Goal: Information Seeking & Learning: Find specific fact

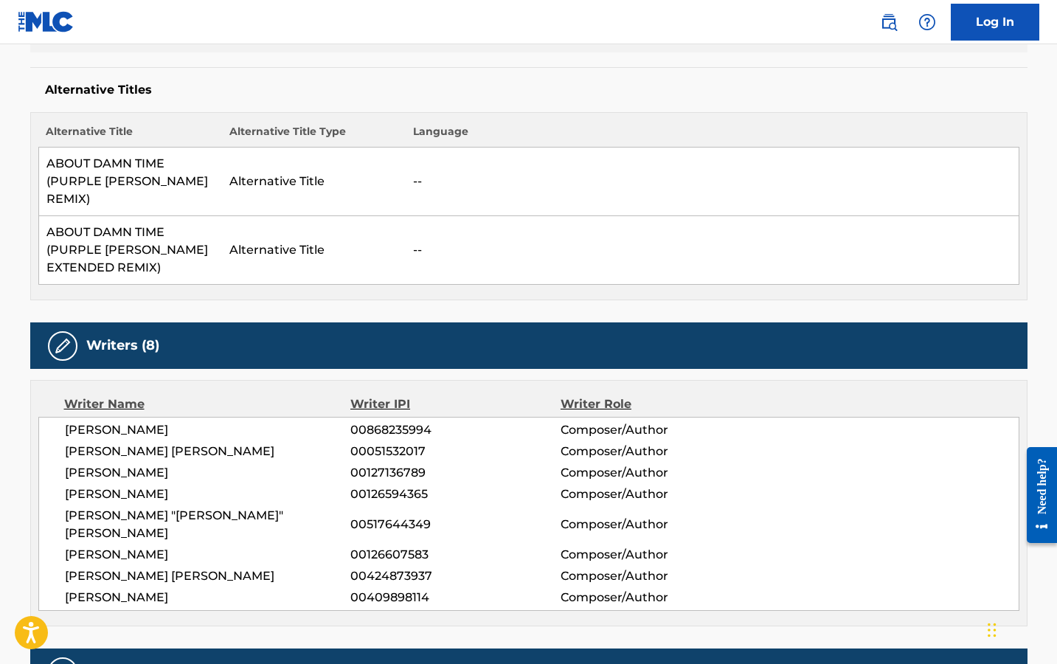
scroll to position [382, 0]
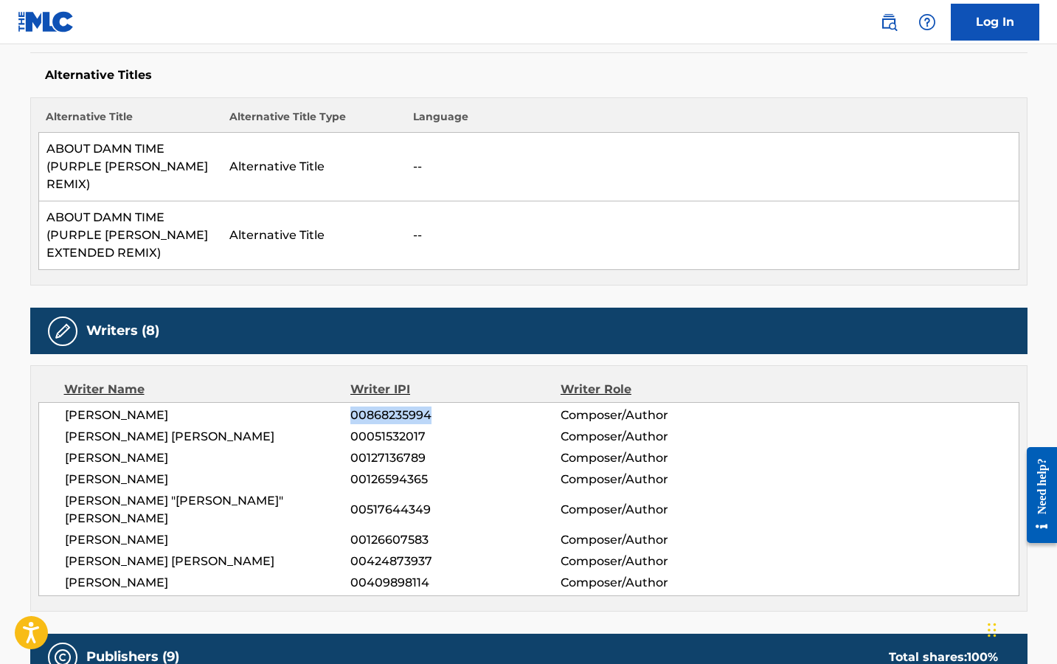
drag, startPoint x: 350, startPoint y: 395, endPoint x: 451, endPoint y: 395, distance: 100.3
click at [451, 407] on span "00868235994" at bounding box center [455, 416] width 210 height 18
copy span "00868235994"
drag, startPoint x: 159, startPoint y: 395, endPoint x: 61, endPoint y: 395, distance: 98.9
click at [61, 402] on div "[PERSON_NAME] 00868235994 Composer/Author [PERSON_NAME] [PERSON_NAME] 000515320…" at bounding box center [528, 499] width 981 height 194
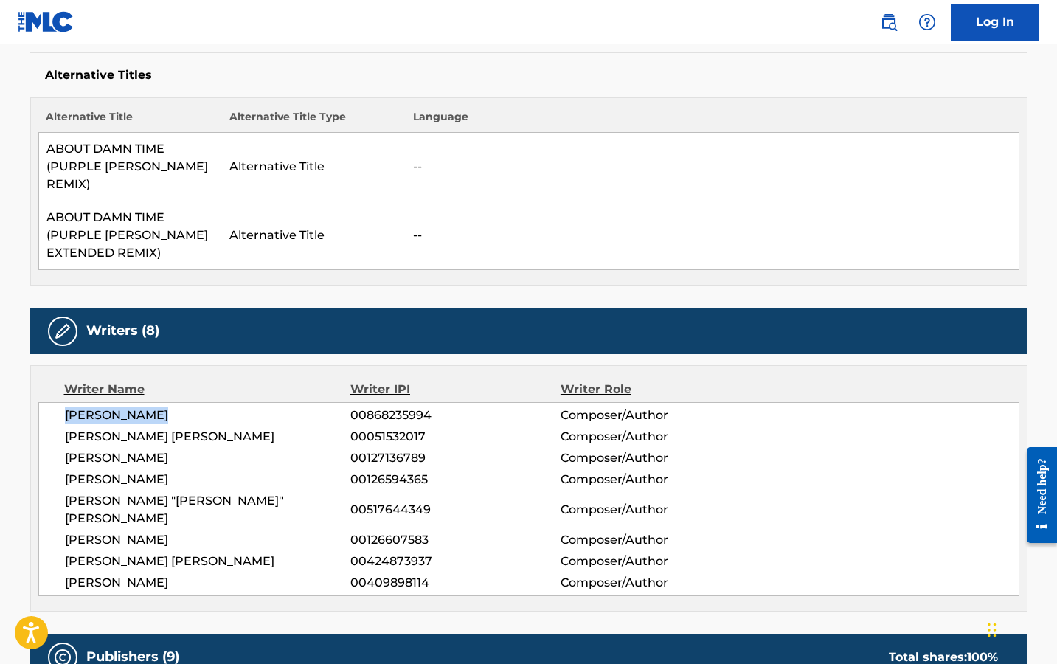
copy span "[PERSON_NAME]"
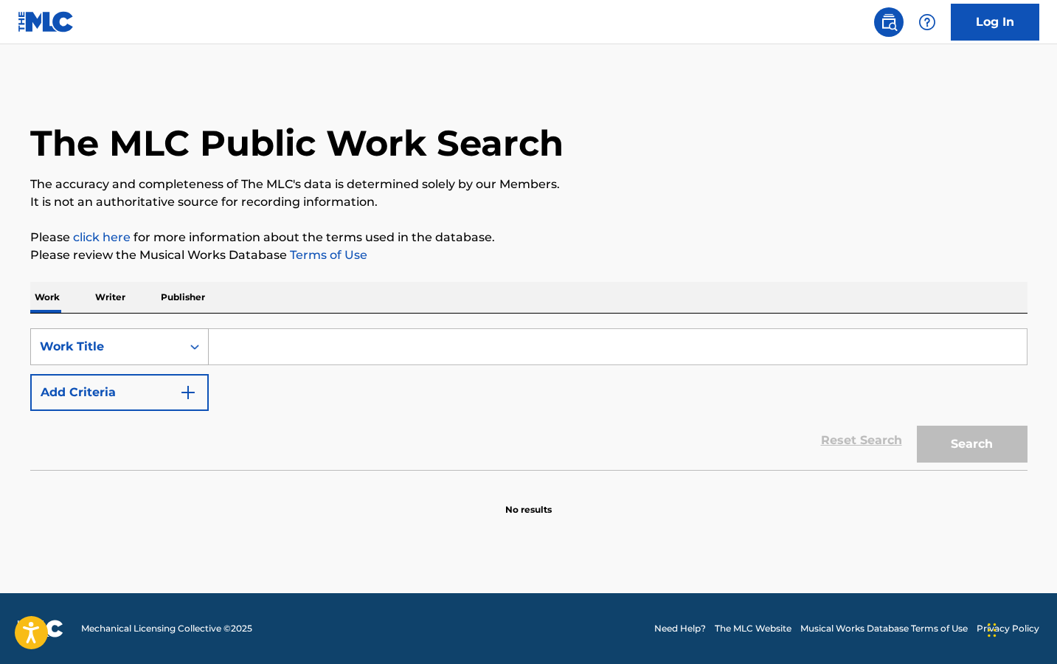
click at [140, 341] on div "Work Title" at bounding box center [106, 347] width 133 height 18
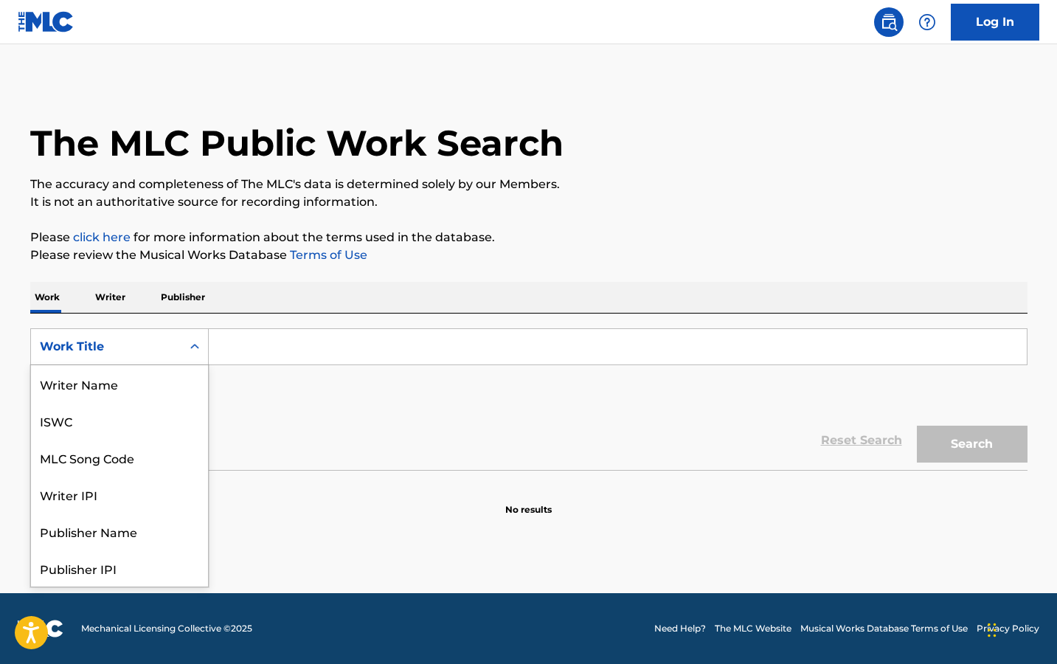
scroll to position [74, 0]
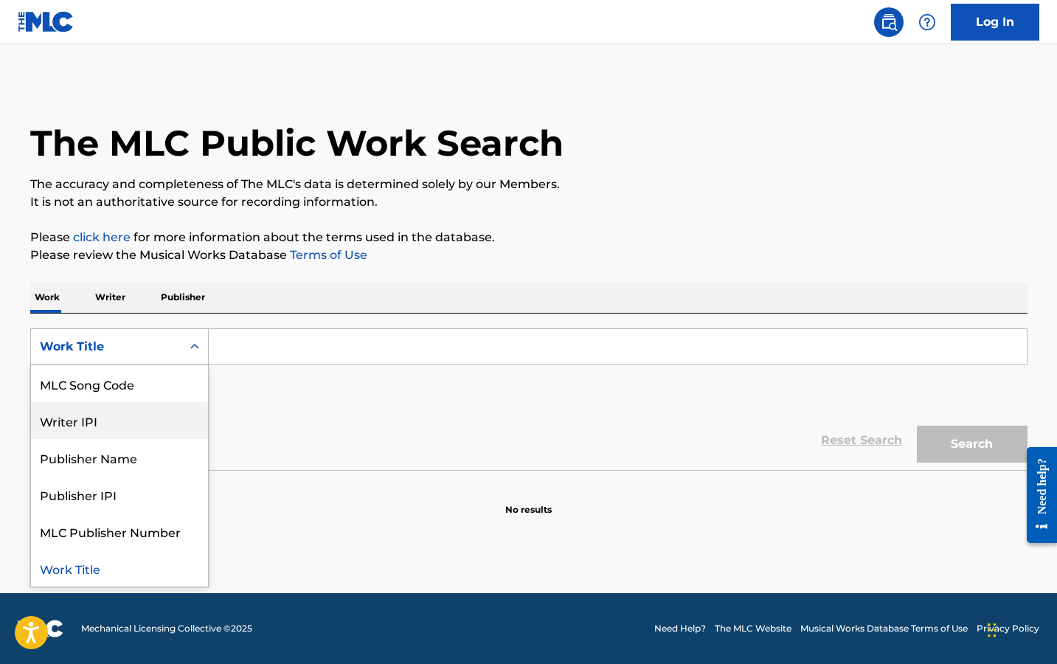
click at [104, 412] on div "Writer IPI" at bounding box center [119, 420] width 177 height 37
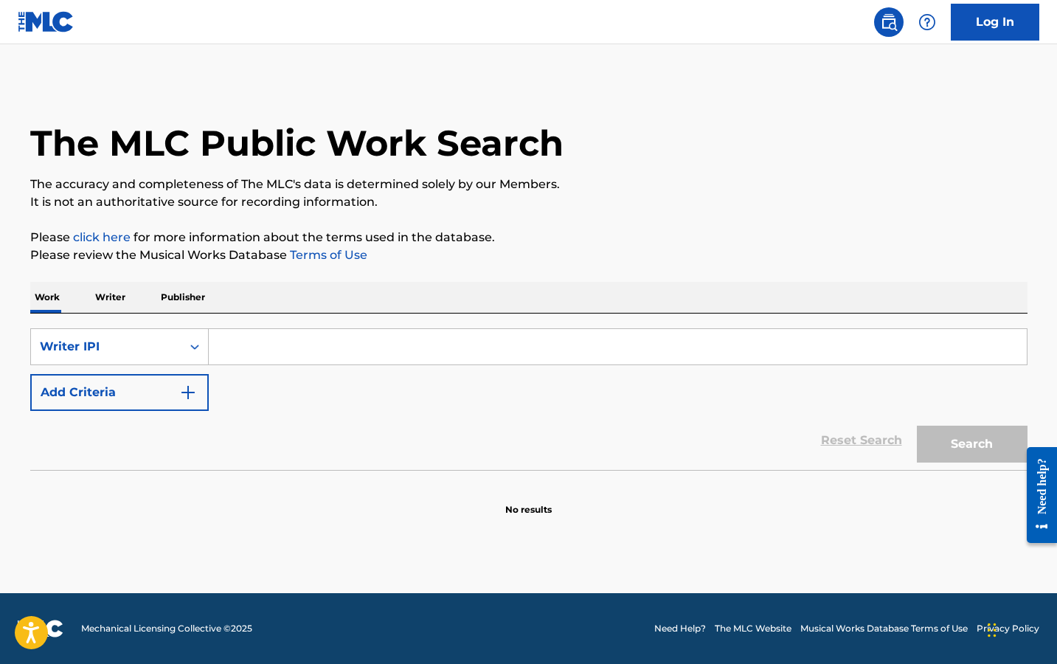
click at [357, 345] on input "Search Form" at bounding box center [618, 346] width 818 height 35
paste input "372986904"
type input "372986904"
click at [964, 432] on button "Search" at bounding box center [972, 444] width 111 height 37
click at [159, 340] on div "Writer IPI" at bounding box center [106, 347] width 133 height 18
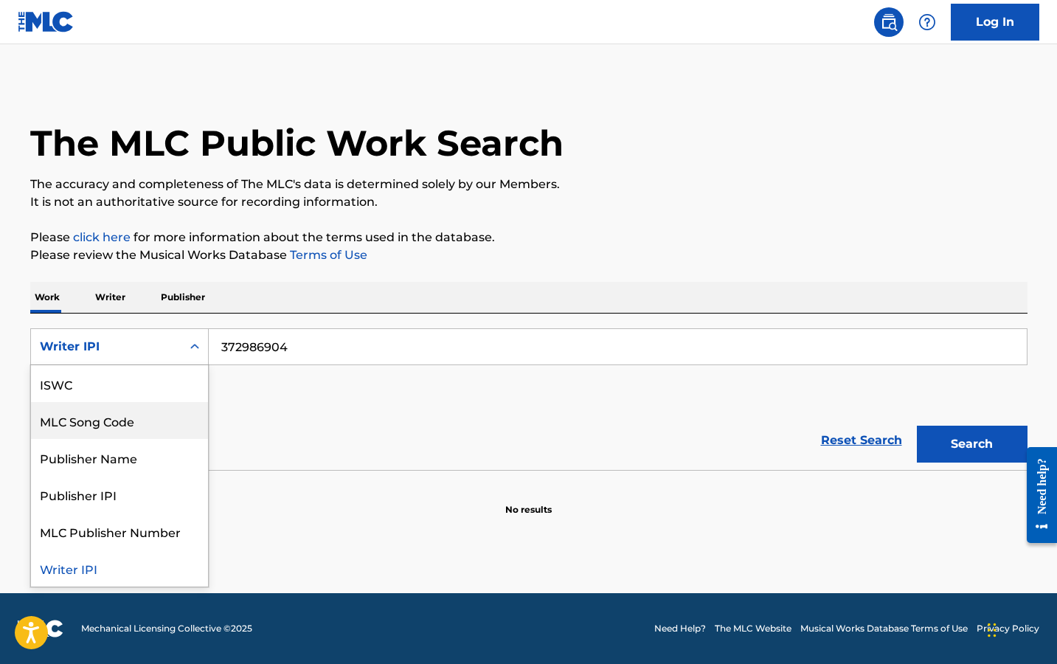
scroll to position [0, 0]
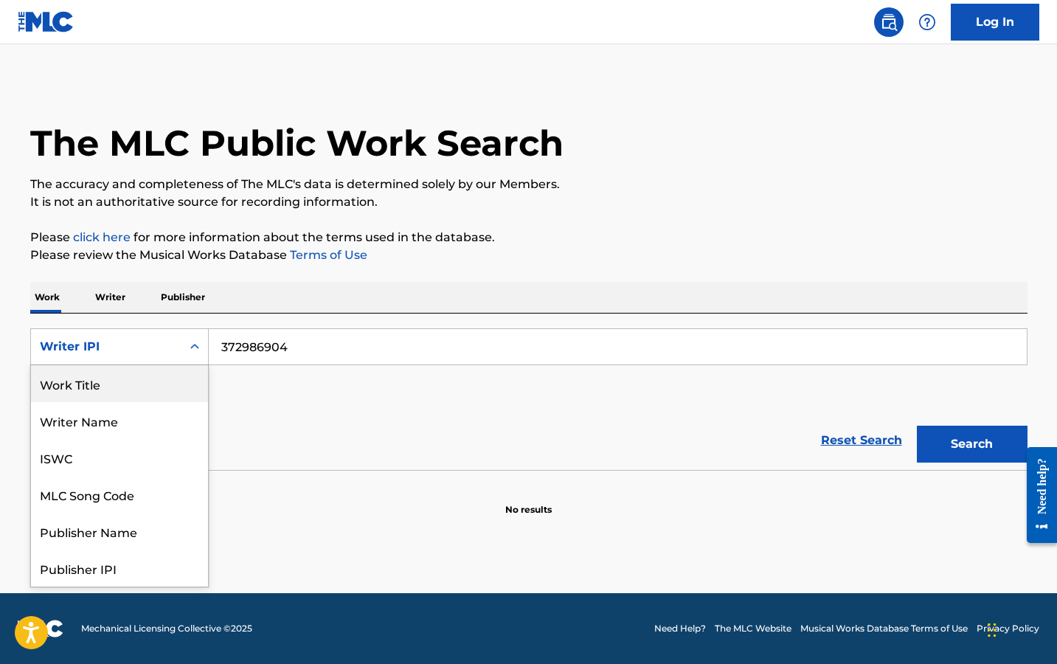
click at [128, 380] on div "Work Title" at bounding box center [119, 383] width 177 height 37
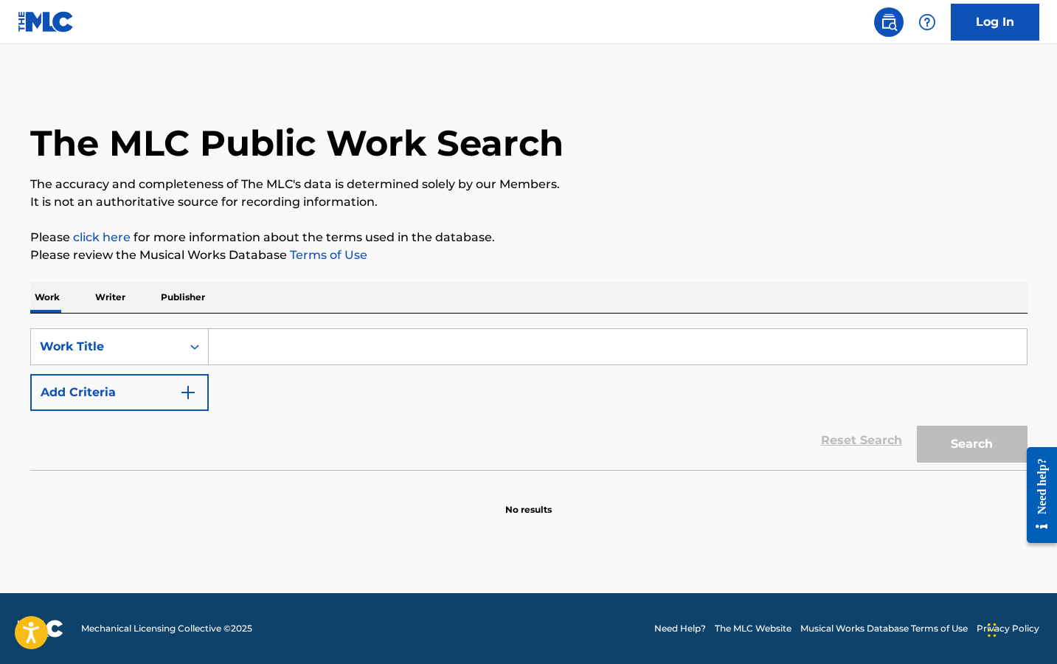
click at [324, 342] on input "Search Form" at bounding box center [618, 346] width 818 height 35
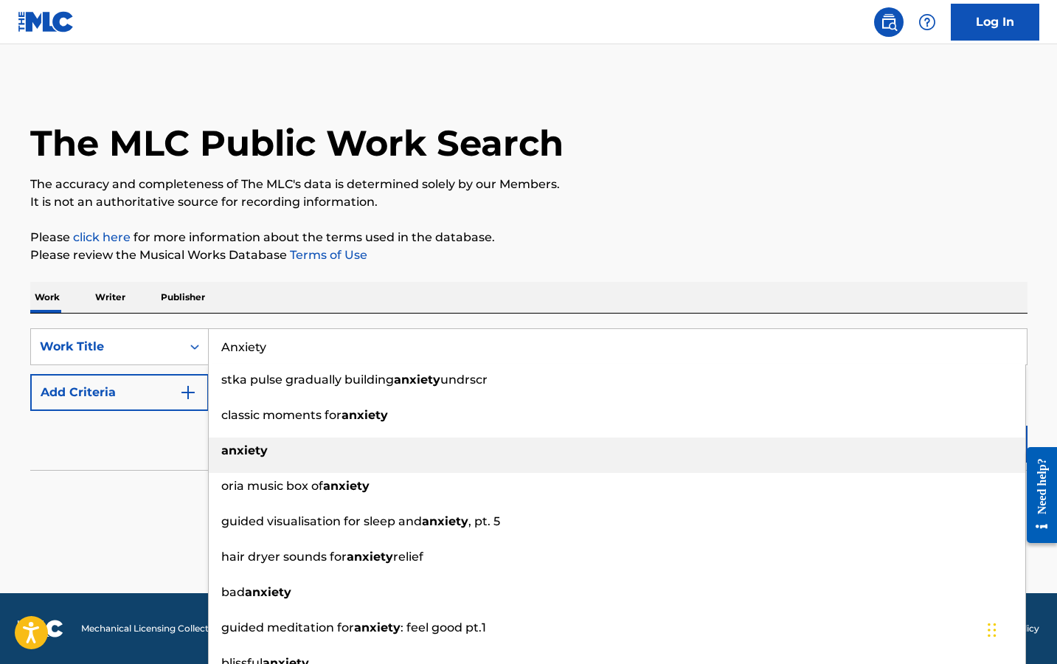
click at [336, 443] on div "anxiety" at bounding box center [617, 451] width 817 height 27
type input "anxiety"
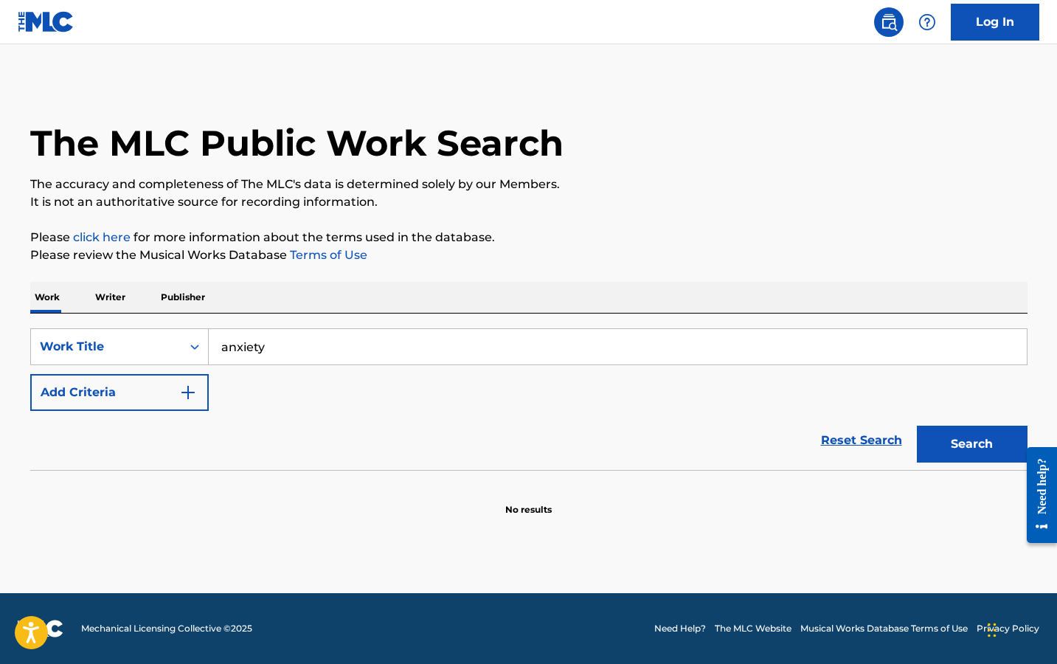
click at [182, 389] on img "Search Form" at bounding box center [188, 393] width 18 height 18
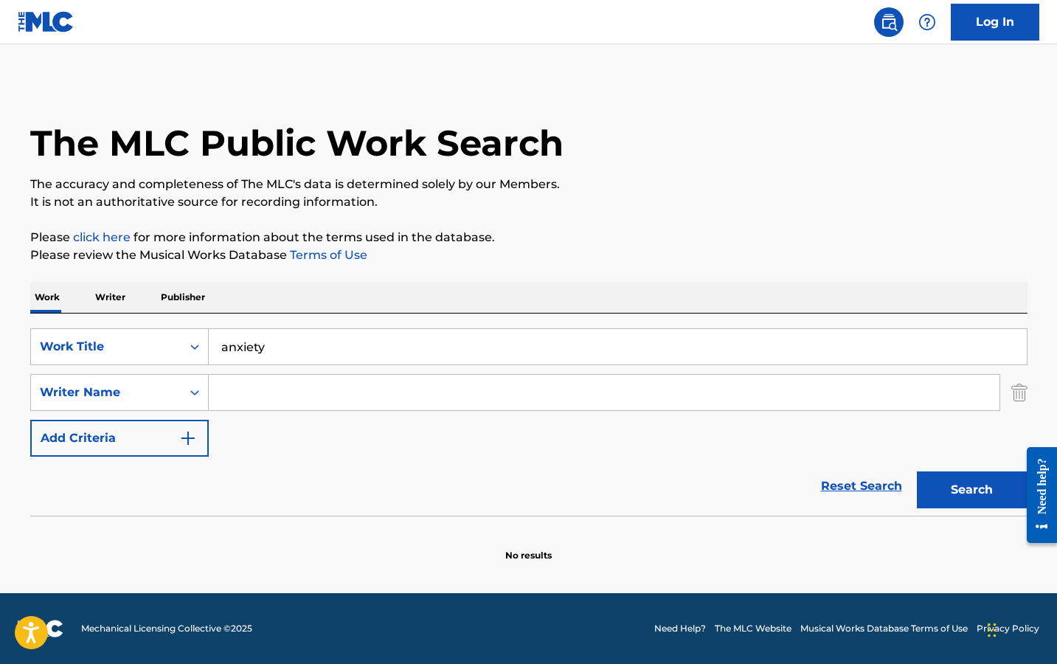
click at [308, 388] on input "Search Form" at bounding box center [604, 392] width 791 height 35
paste input "Jaylah Hickmon"
type input "Jaylah Hickmon"
click at [955, 494] on button "Search" at bounding box center [972, 489] width 111 height 37
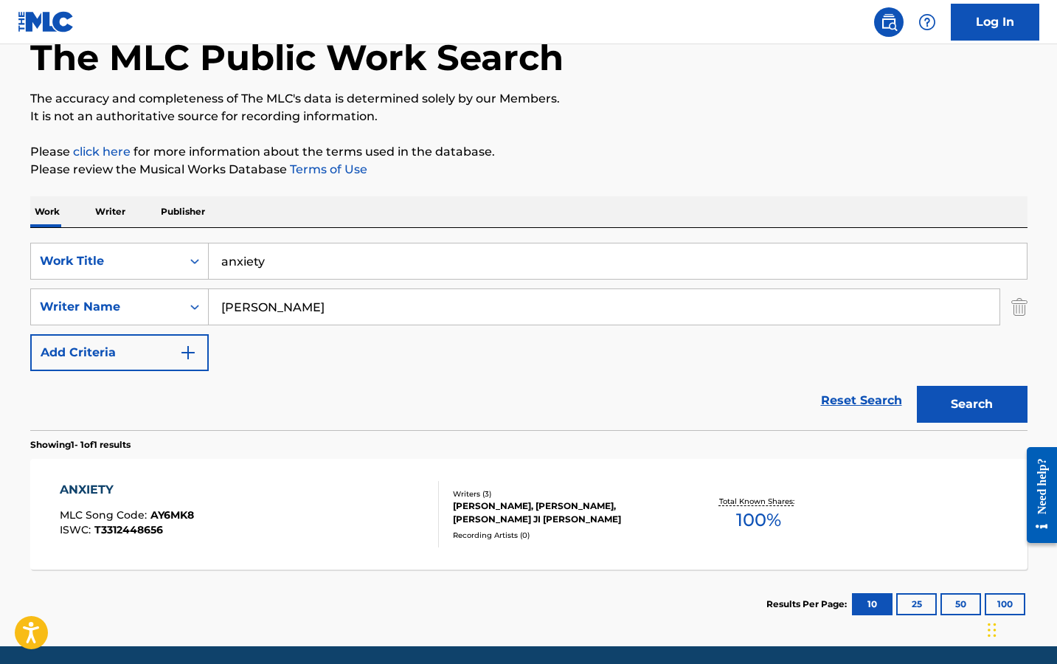
scroll to position [139, 0]
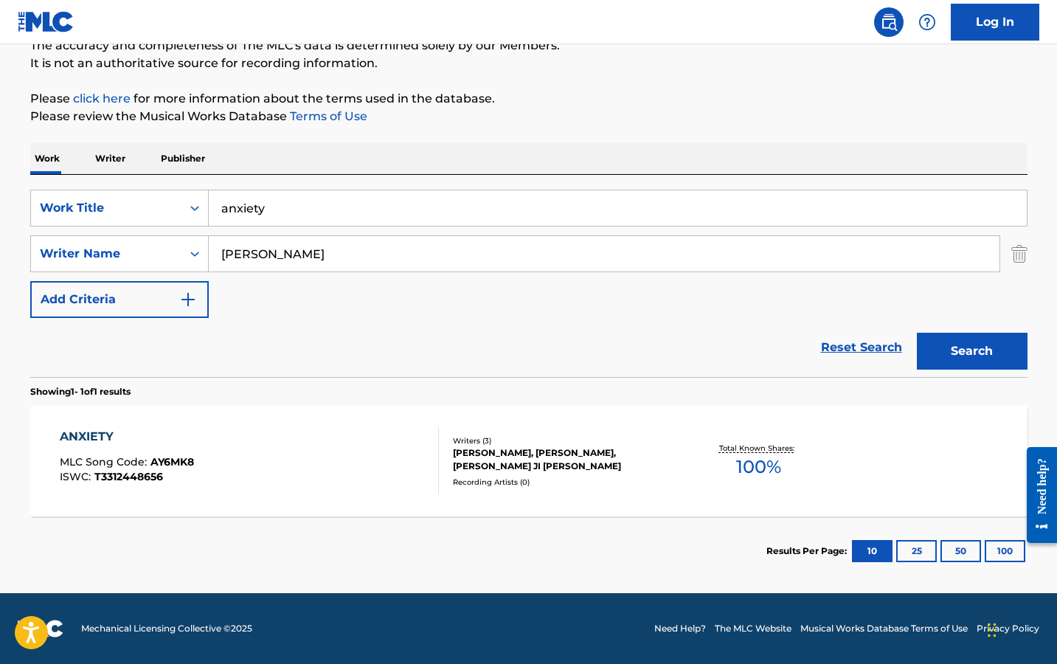
click at [199, 461] on div "ANXIETY MLC Song Code : AY6MK8 ISWC : T3312448656" at bounding box center [249, 461] width 379 height 66
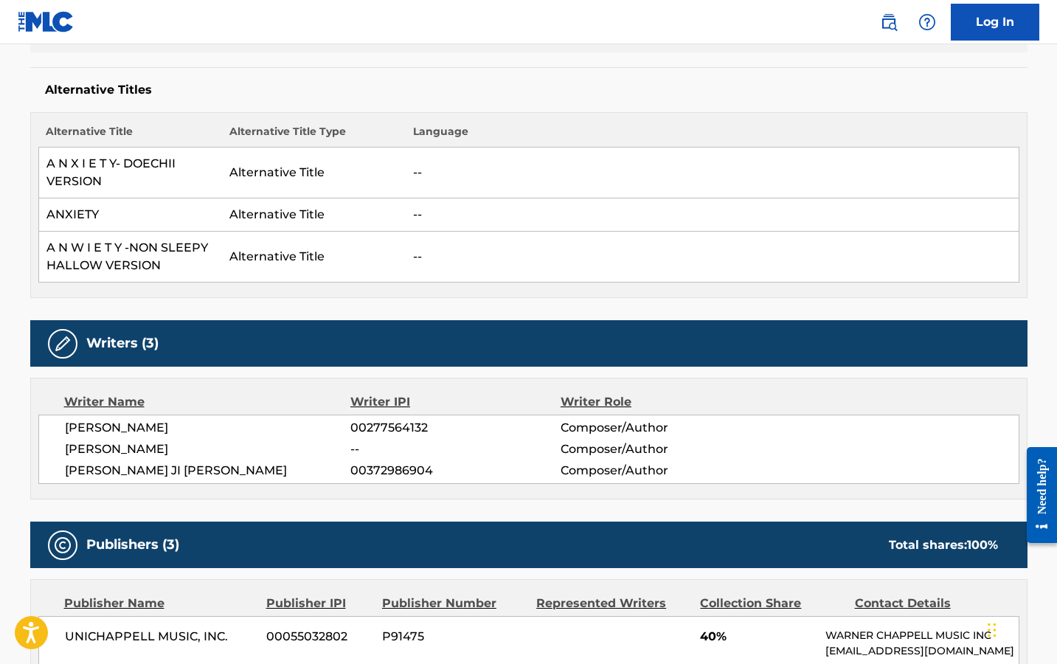
scroll to position [368, 0]
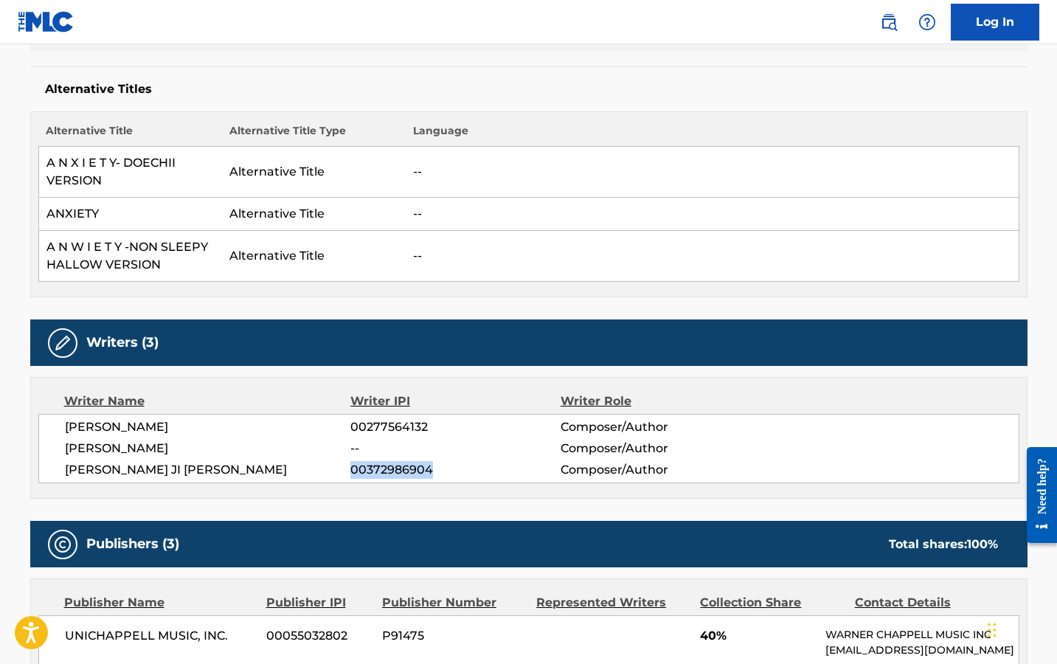
drag, startPoint x: 449, startPoint y: 471, endPoint x: 353, endPoint y: 471, distance: 95.9
click at [353, 471] on span "00372986904" at bounding box center [455, 470] width 210 height 18
copy span "00372986904"
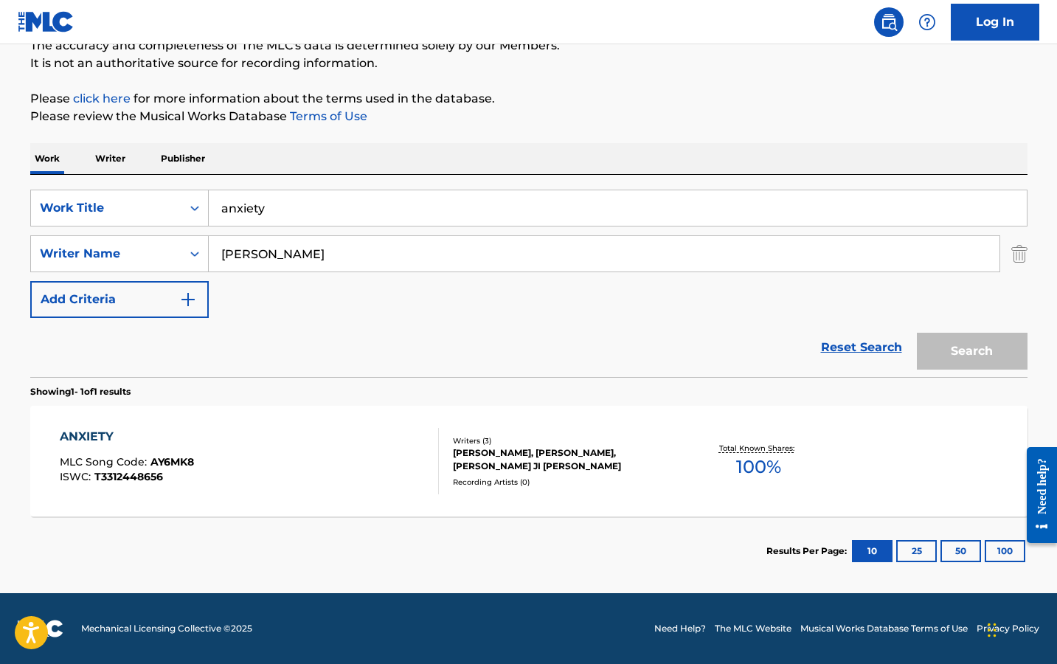
scroll to position [139, 0]
click at [1021, 260] on img "Search Form" at bounding box center [1020, 253] width 16 height 37
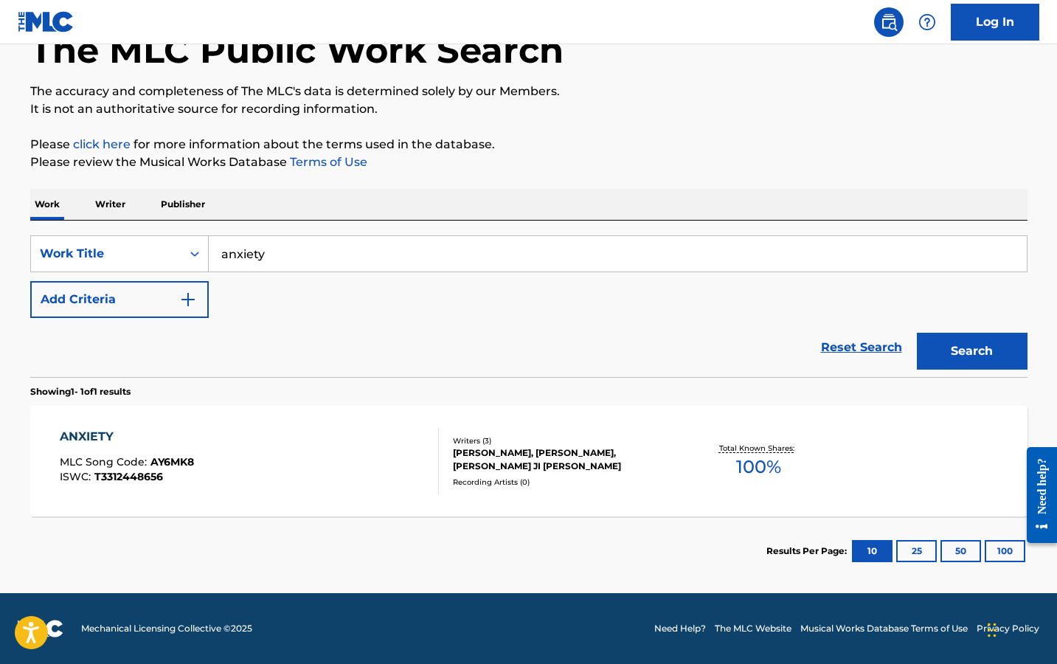
scroll to position [93, 0]
click at [134, 242] on div "Work Title" at bounding box center [106, 254] width 151 height 28
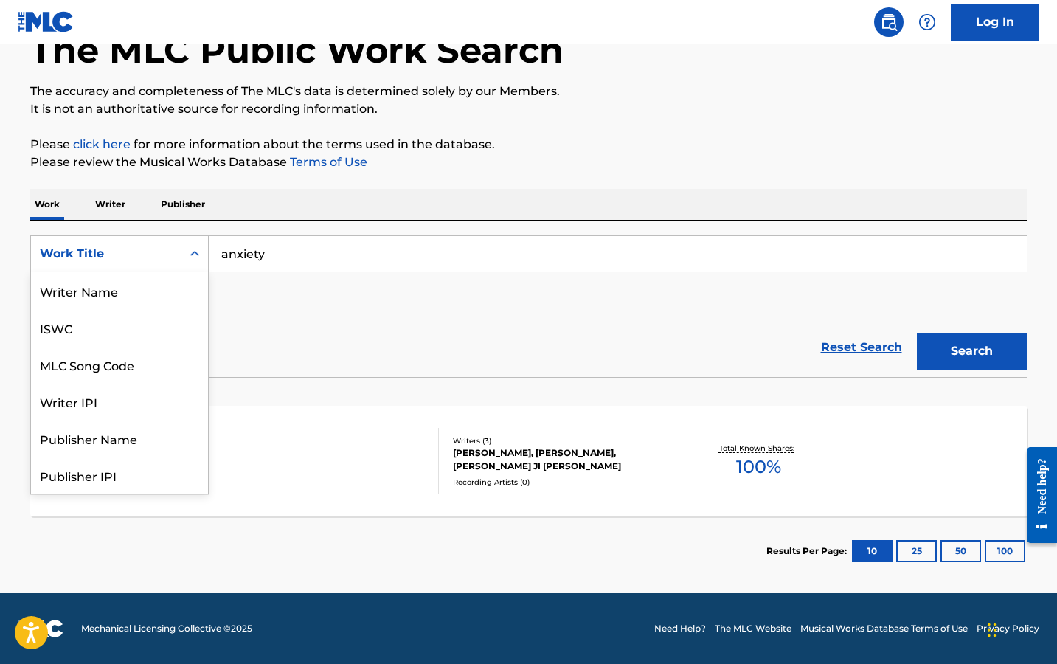
scroll to position [74, 0]
click at [107, 312] on div "Writer IPI" at bounding box center [119, 327] width 177 height 37
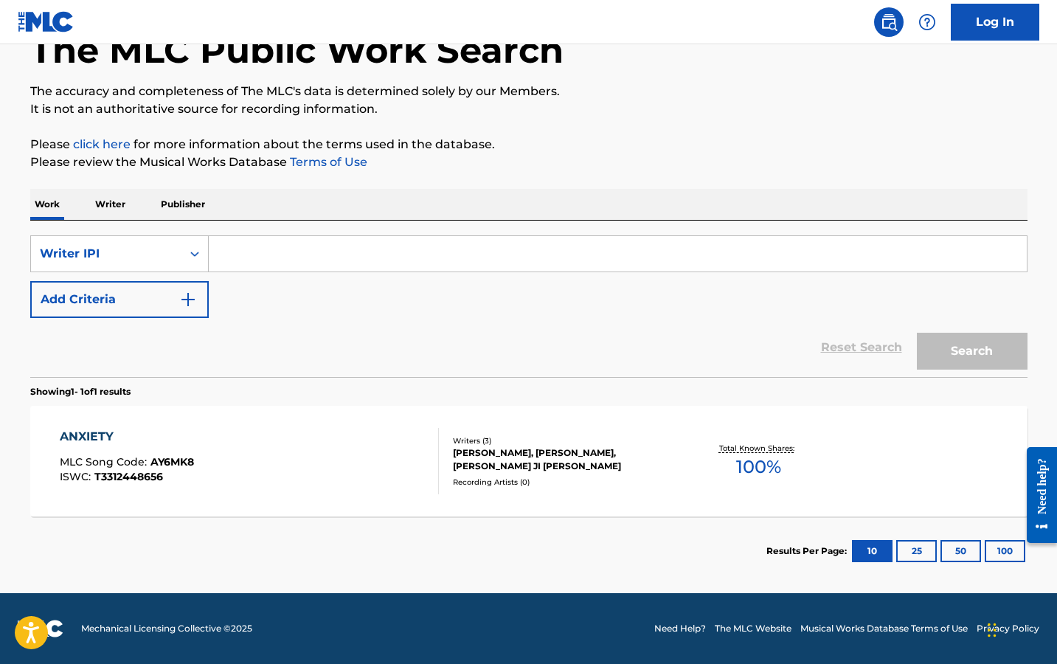
click at [334, 252] on input "Search Form" at bounding box center [618, 253] width 818 height 35
paste input "00868235994"
type input "00868235994"
click at [950, 348] on button "Search" at bounding box center [972, 351] width 111 height 37
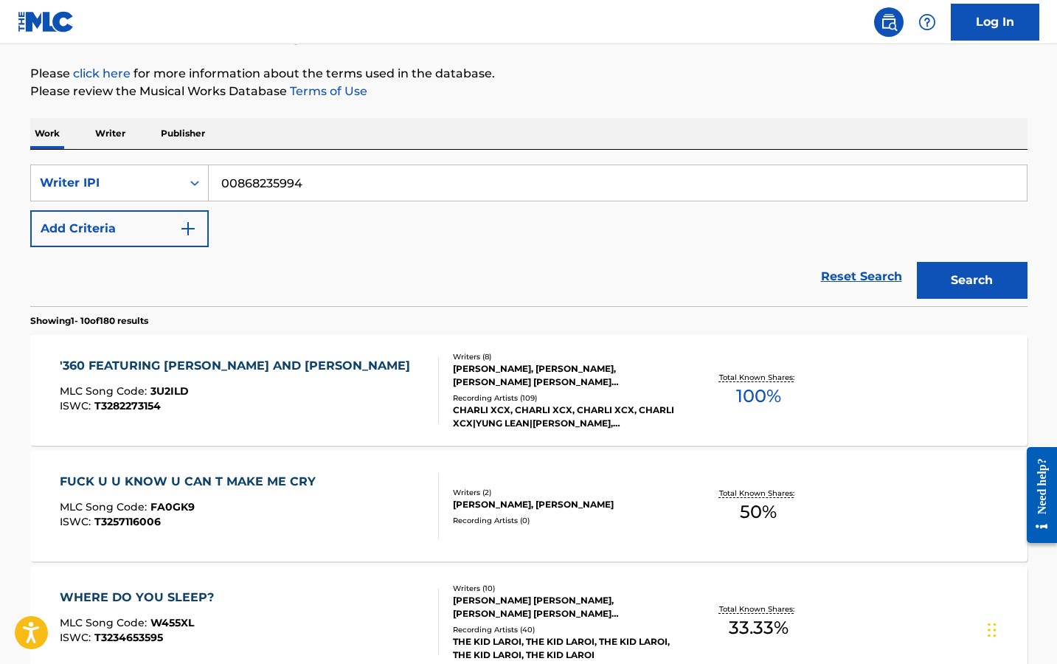
scroll to position [0, 0]
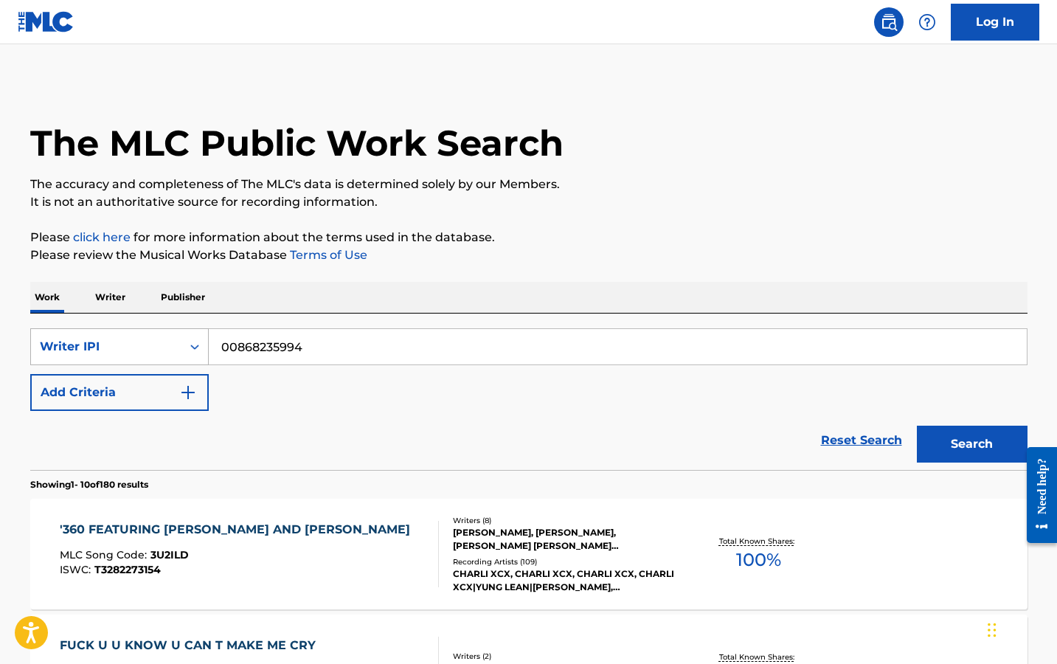
drag, startPoint x: 312, startPoint y: 347, endPoint x: 177, endPoint y: 347, distance: 135.0
click at [177, 347] on div "SearchWithCriteria70a5900f-267c-46de-a148-369773a3ed3e Writer IPI 00868235994" at bounding box center [529, 346] width 998 height 37
click at [177, 347] on div "Writer IPI" at bounding box center [106, 347] width 151 height 28
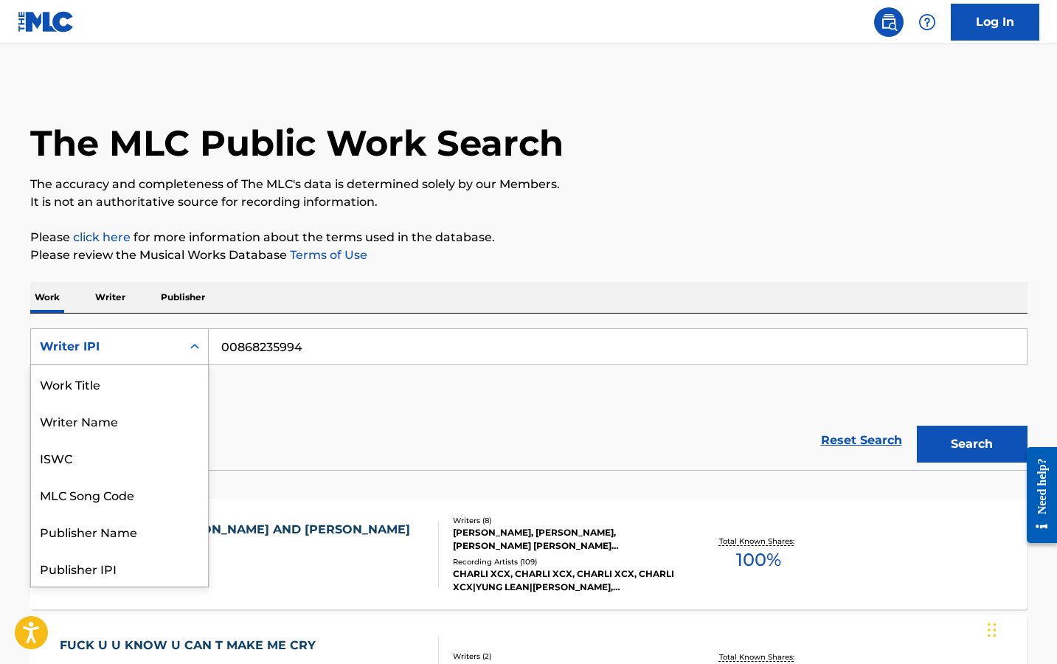
scroll to position [74, 0]
click at [120, 449] on div "Publisher Name" at bounding box center [119, 457] width 177 height 37
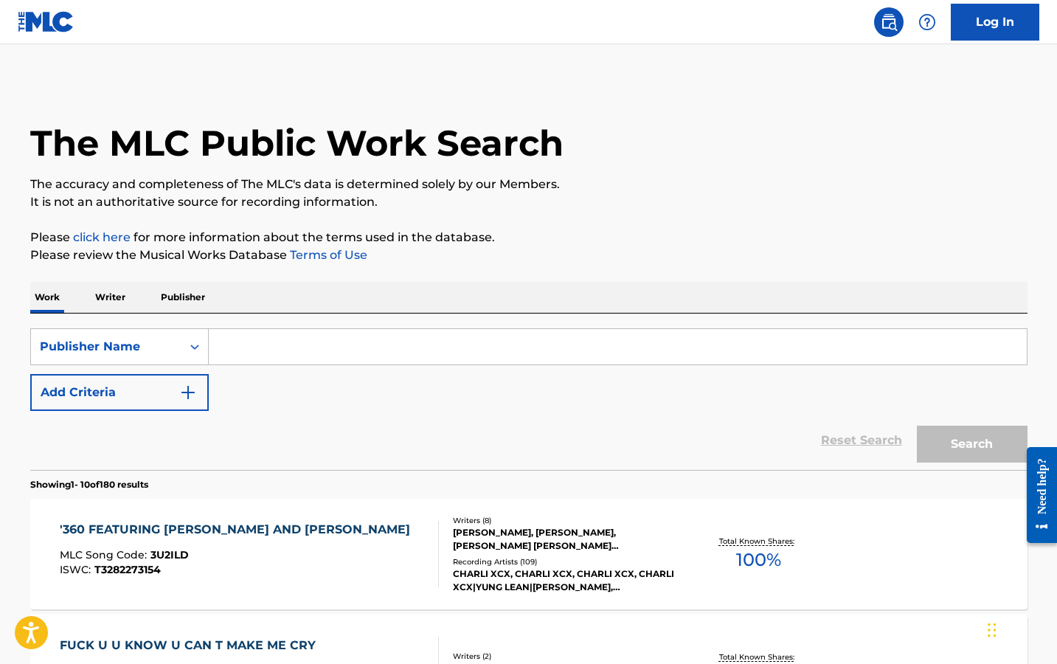
click at [254, 348] on input "Search Form" at bounding box center [618, 346] width 818 height 35
type input "Universal"
click at [190, 395] on img "Search Form" at bounding box center [188, 393] width 18 height 18
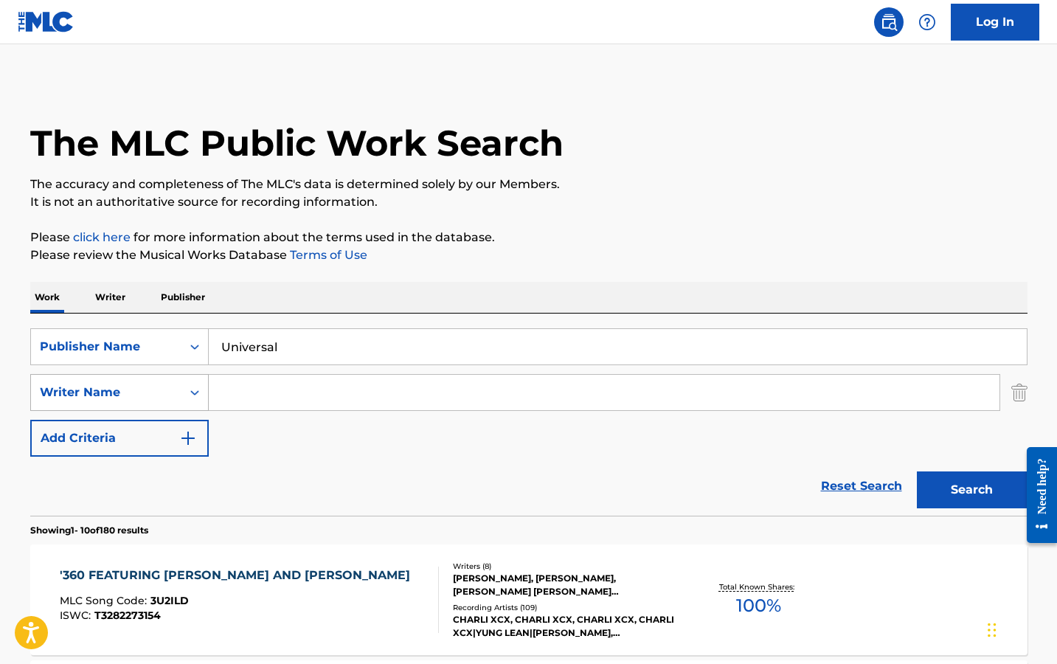
click at [151, 395] on div "Writer Name" at bounding box center [106, 393] width 133 height 18
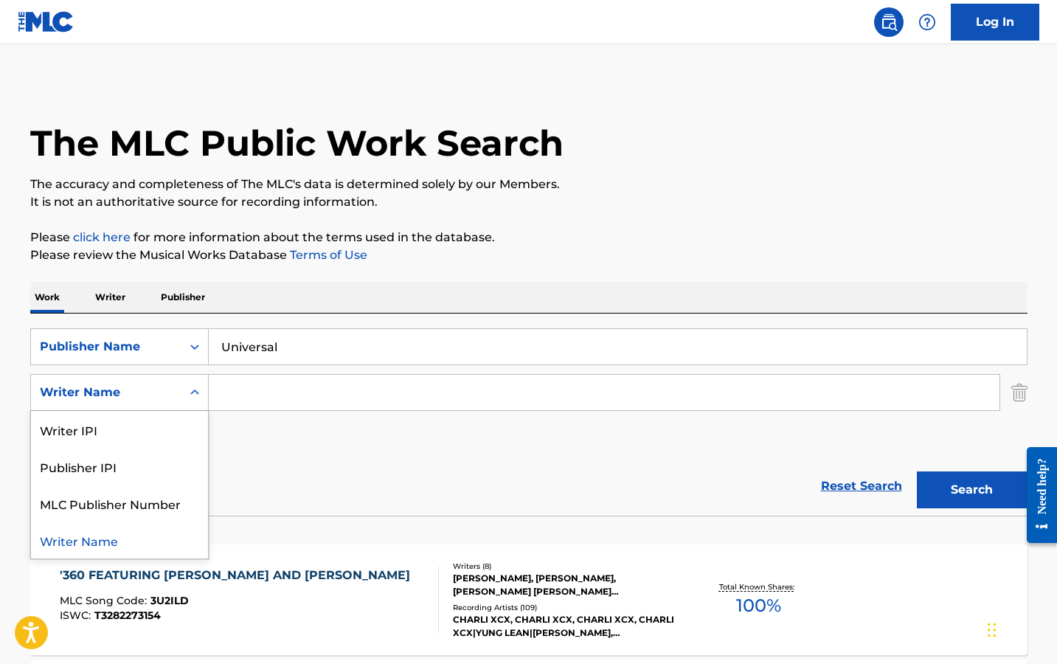
click at [268, 390] on input "Search Form" at bounding box center [604, 392] width 791 height 35
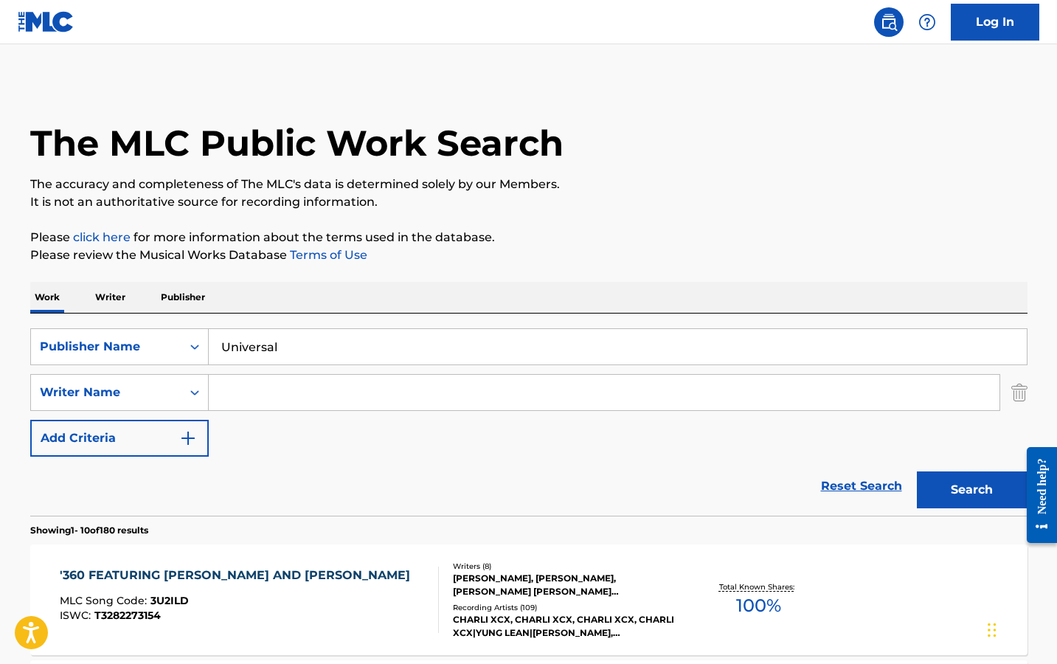
paste input "• Nicholas Mira"
click at [247, 393] on input "• Nicholas Mira" at bounding box center [604, 392] width 791 height 35
type input "Nicholas Mira"
click at [581, 497] on div "Reset Search Search" at bounding box center [529, 486] width 998 height 59
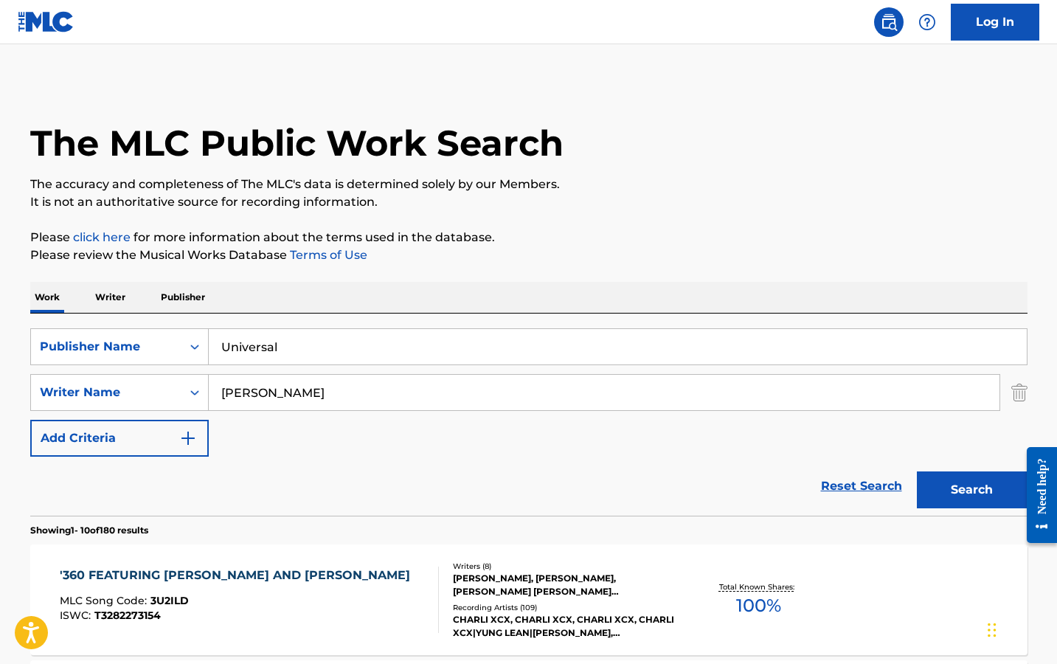
click at [927, 490] on button "Search" at bounding box center [972, 489] width 111 height 37
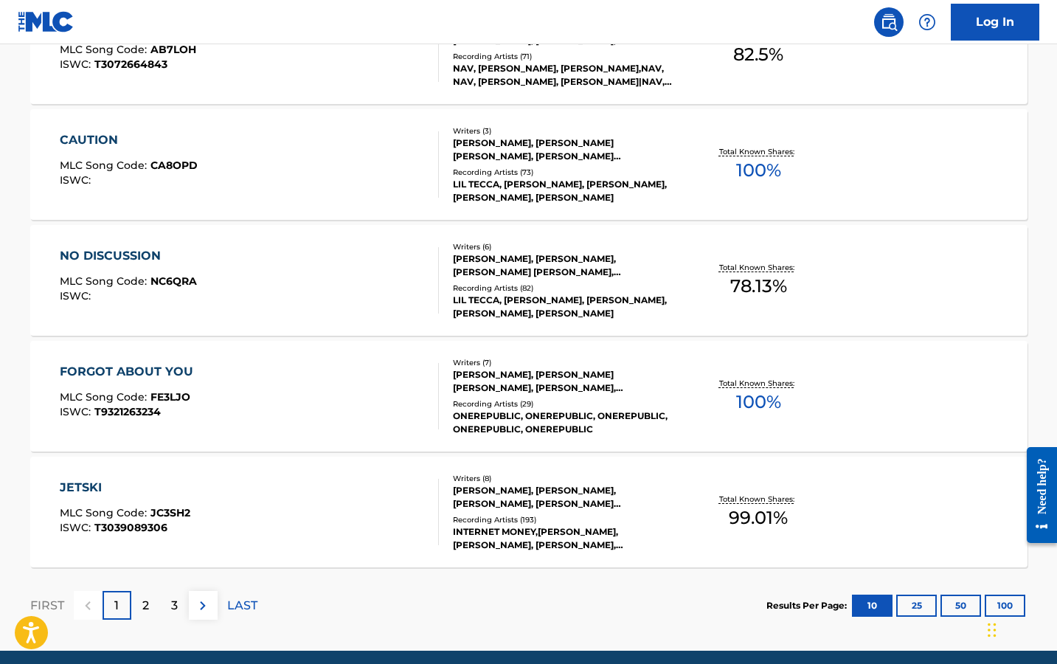
scroll to position [1188, 0]
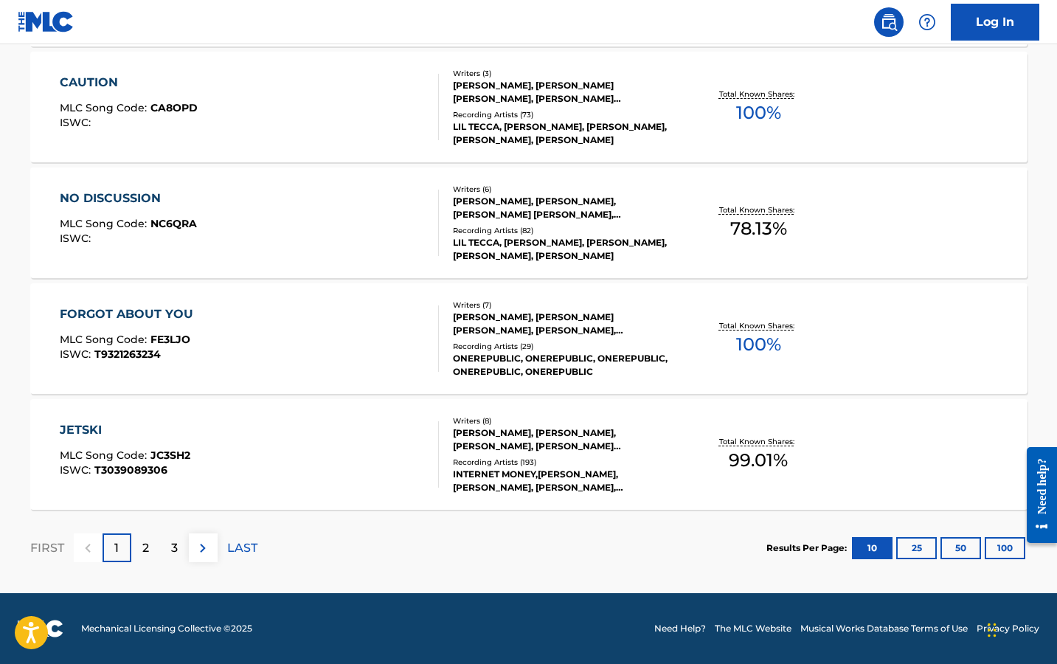
click at [203, 539] on img at bounding box center [203, 548] width 18 height 18
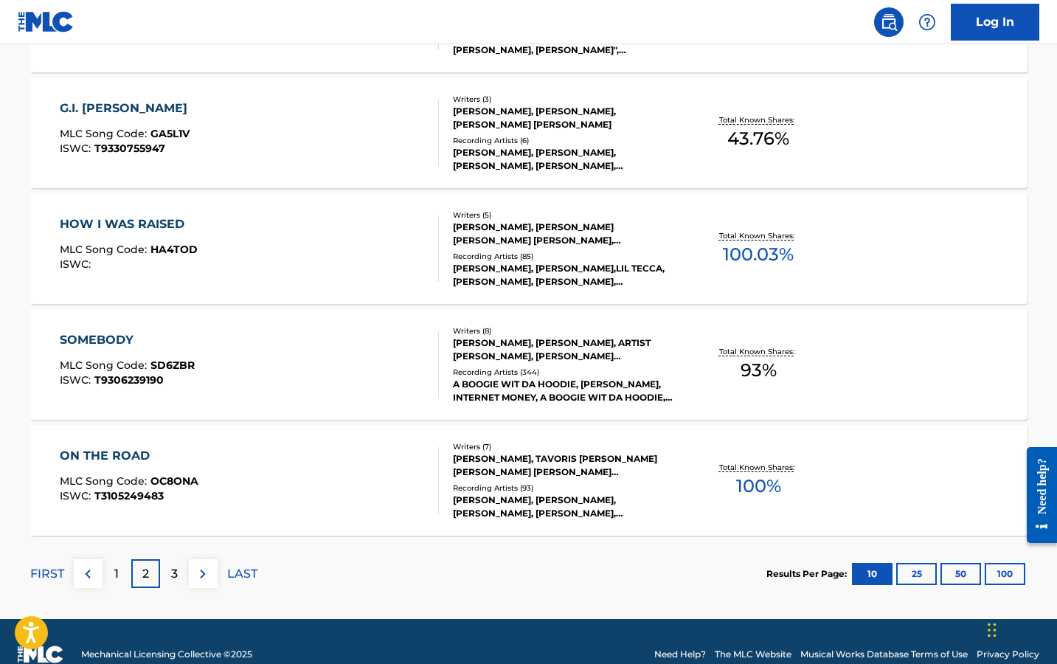
scroll to position [1164, 0]
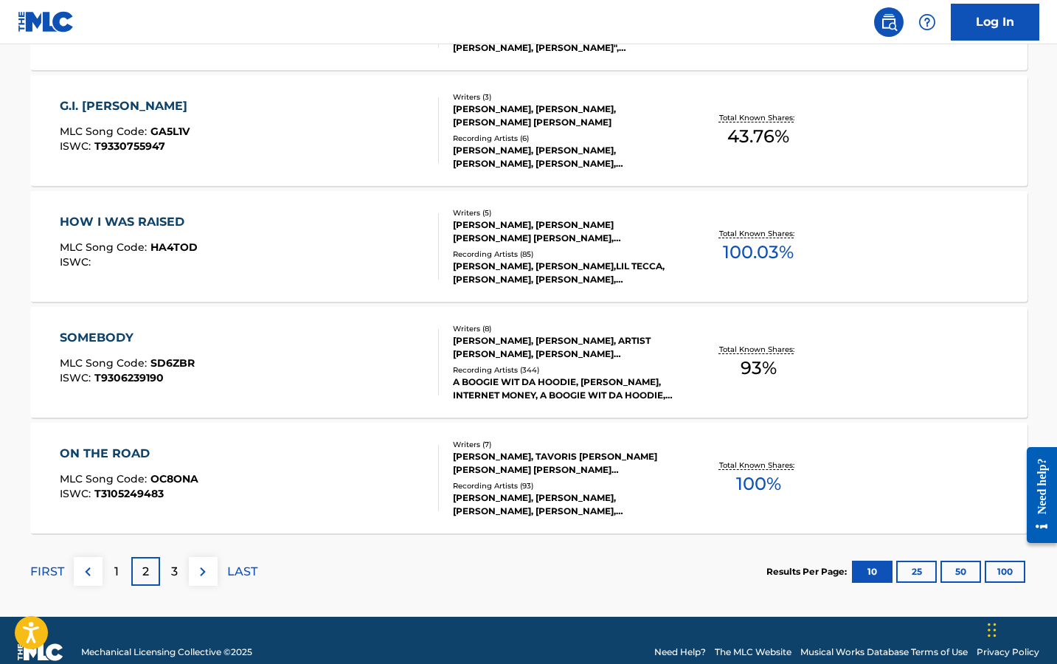
click at [201, 570] on img at bounding box center [203, 572] width 18 height 18
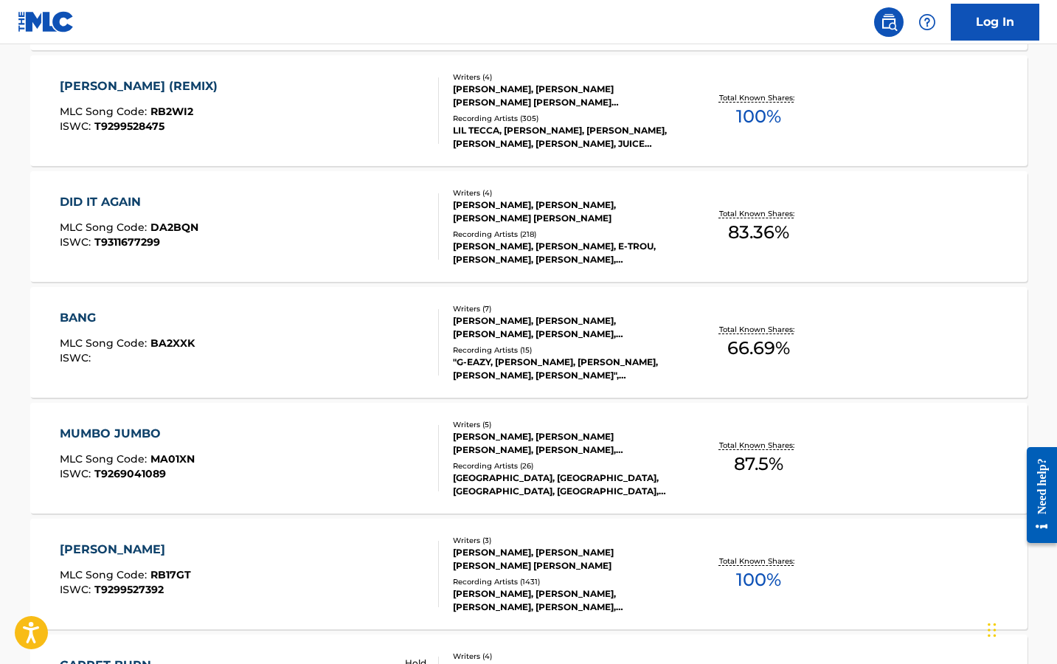
scroll to position [1188, 0]
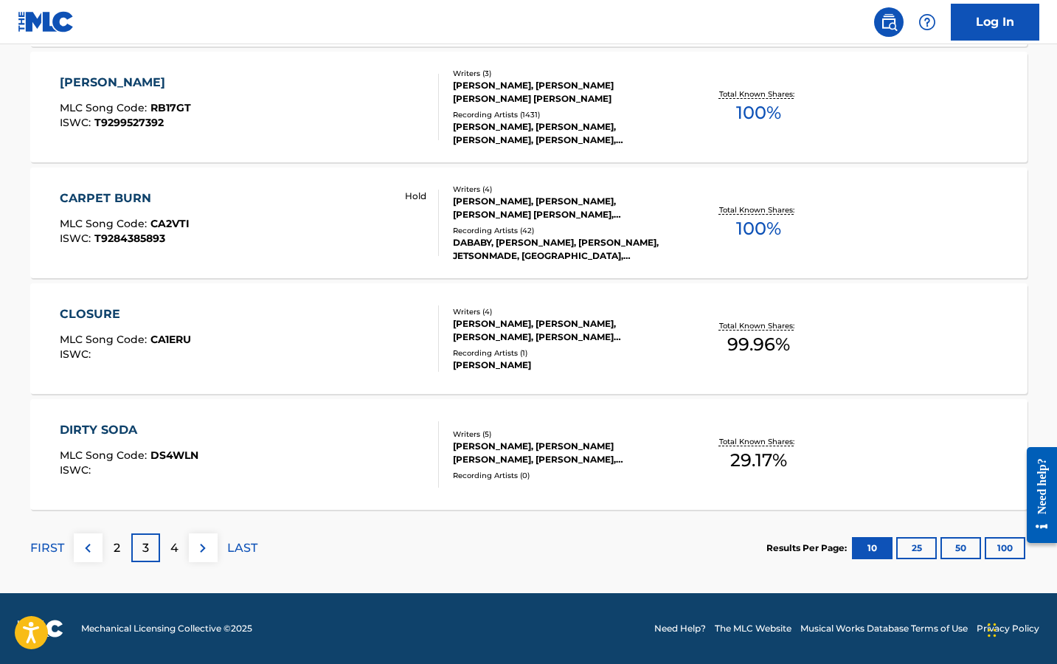
click at [206, 547] on img at bounding box center [203, 548] width 18 height 18
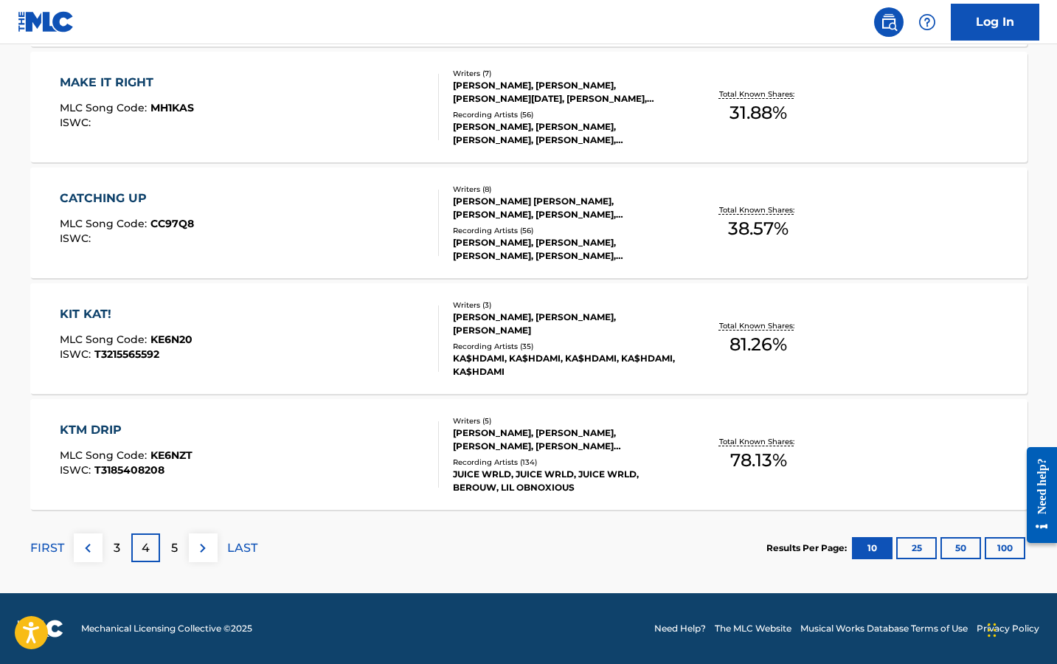
click at [207, 546] on img at bounding box center [203, 548] width 18 height 18
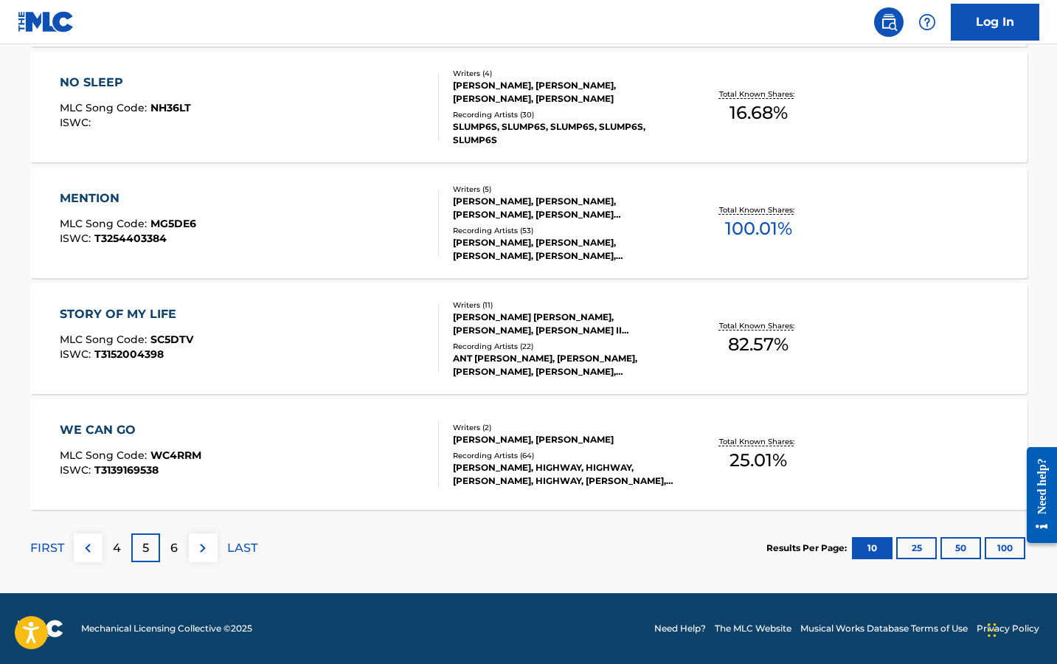
click at [196, 548] on img at bounding box center [203, 548] width 18 height 18
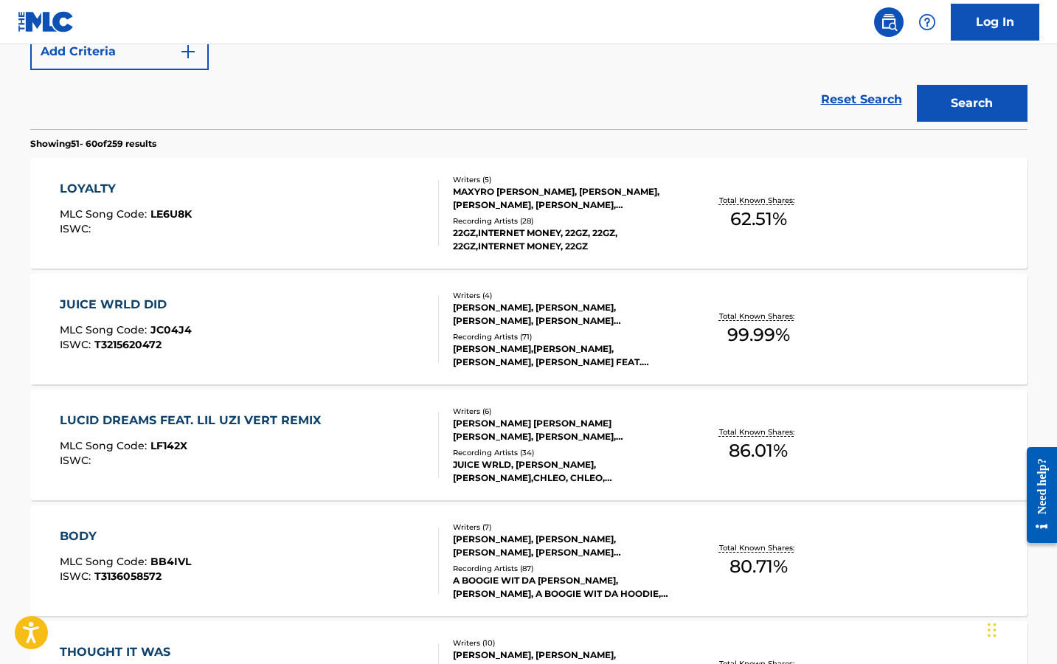
scroll to position [390, 0]
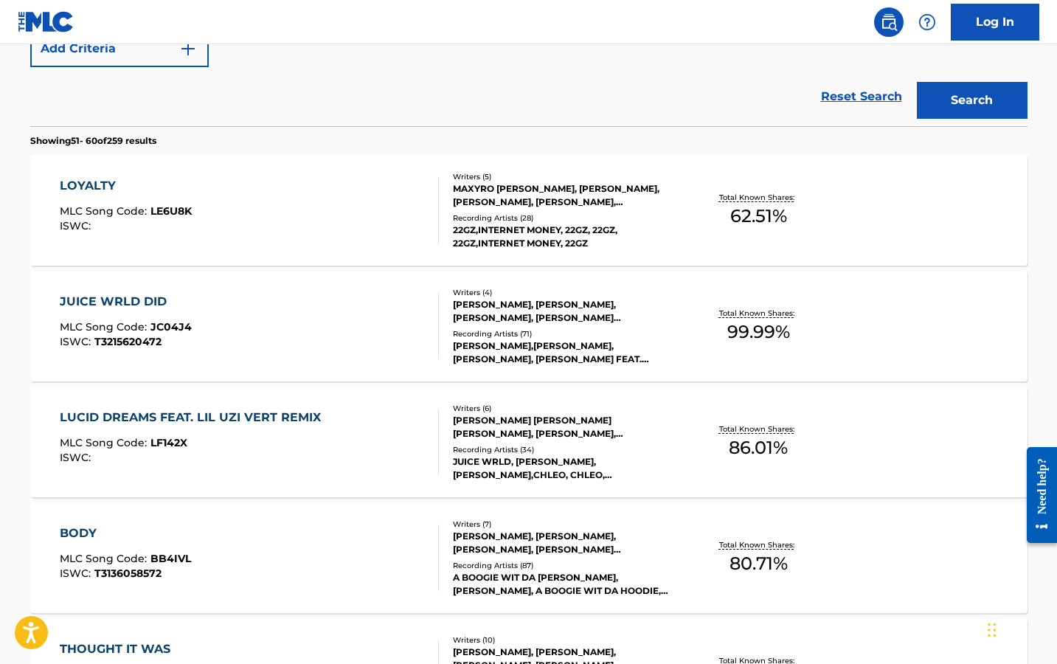
click at [289, 450] on div "MLC Song Code : LF142X" at bounding box center [194, 445] width 269 height 15
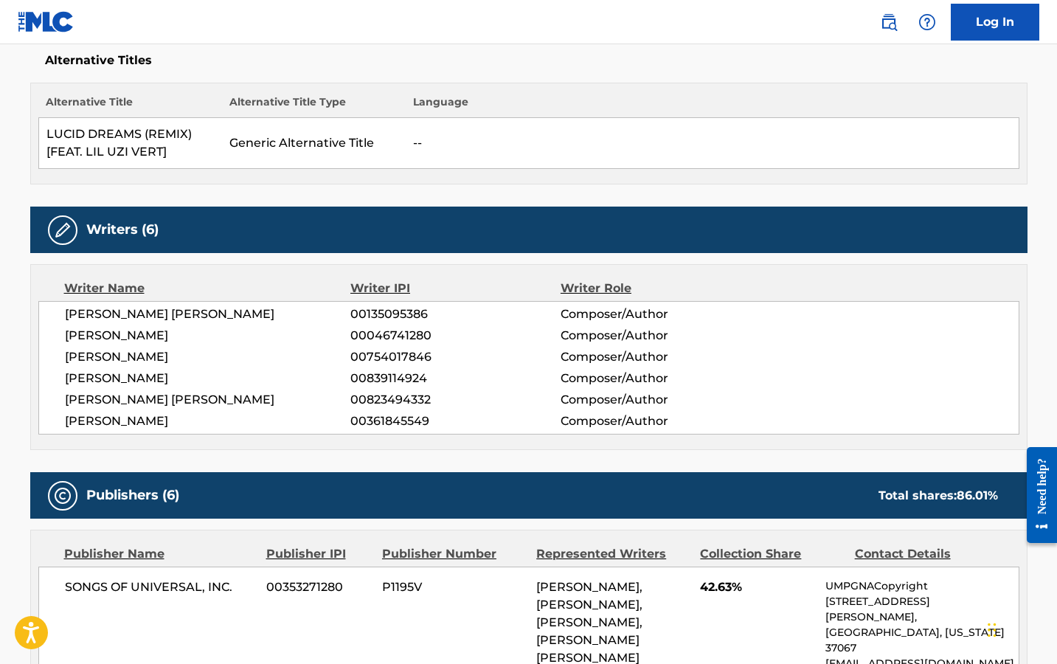
scroll to position [399, 0]
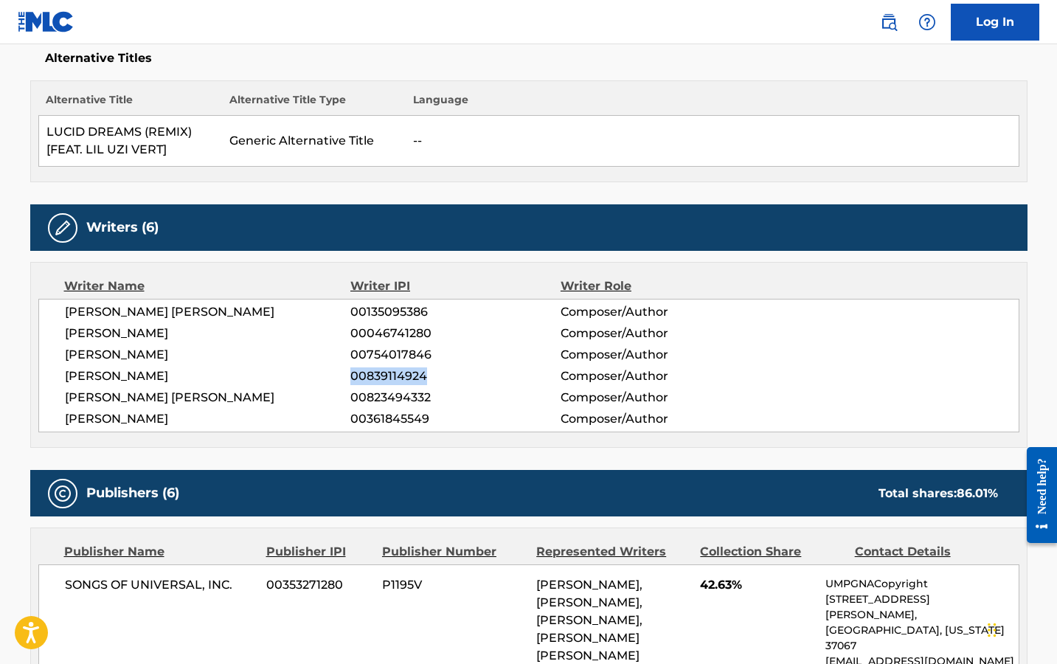
drag, startPoint x: 350, startPoint y: 376, endPoint x: 424, endPoint y: 373, distance: 73.8
click at [424, 373] on div "NICHOLAS MIRA 00839114924 Composer/Author" at bounding box center [542, 376] width 954 height 18
copy div "00839114924"
drag, startPoint x: 400, startPoint y: 374, endPoint x: 710, endPoint y: 0, distance: 485.8
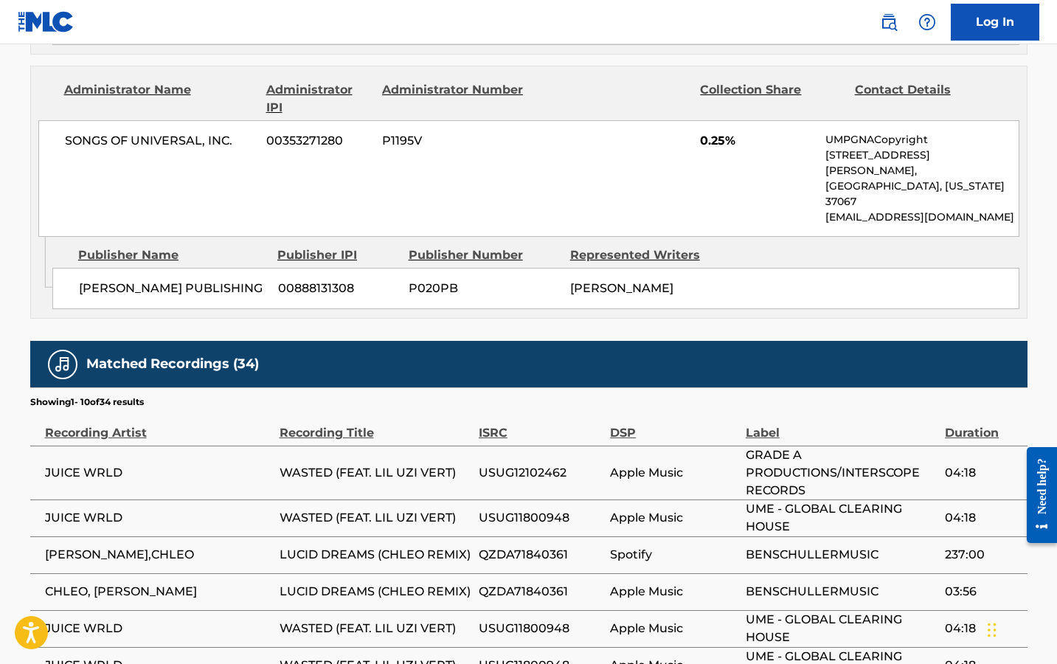
scroll to position [2026, 0]
